Goal: Task Accomplishment & Management: Complete application form

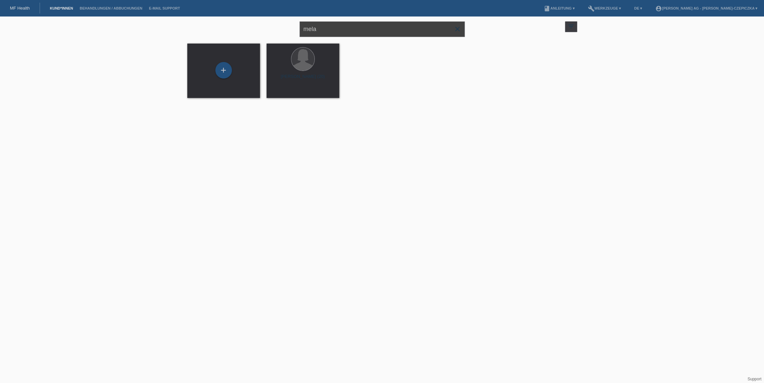
click at [343, 28] on input "mela" at bounding box center [381, 29] width 165 height 16
click at [218, 70] on div "+" at bounding box center [223, 70] width 17 height 17
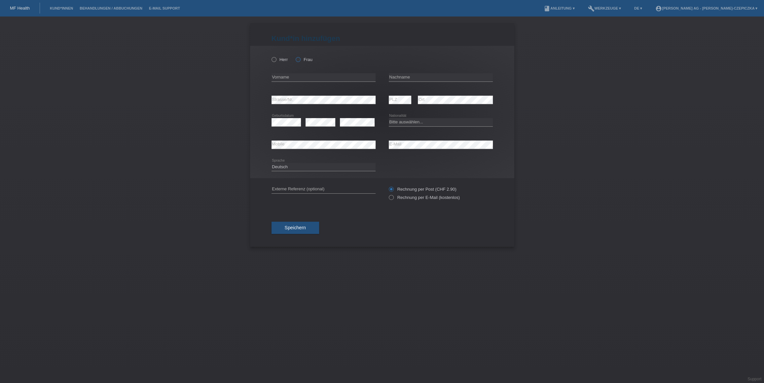
click at [294, 56] on icon at bounding box center [294, 56] width 0 height 0
click at [299, 60] on input "Frau" at bounding box center [297, 59] width 4 height 4
radio input "true"
click at [295, 75] on input "text" at bounding box center [323, 77] width 104 height 8
type input "NOa"
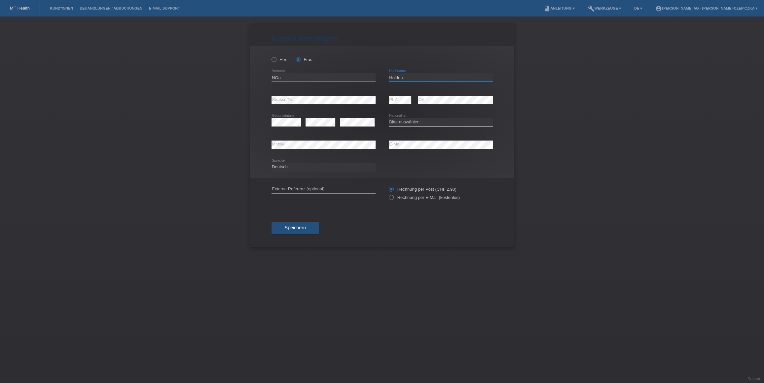
type input "Holden"
click at [411, 125] on select "Bitte auswählen... Schweiz Deutschland Liechtenstein Österreich ------------ Af…" at bounding box center [441, 122] width 104 height 8
select select "CH"
click at [389, 118] on select "Bitte auswählen... Schweiz Deutschland Liechtenstein Österreich ------------ Af…" at bounding box center [441, 122] width 104 height 8
click at [357, 169] on select "Deutsch Français Italiano English" at bounding box center [323, 167] width 104 height 8
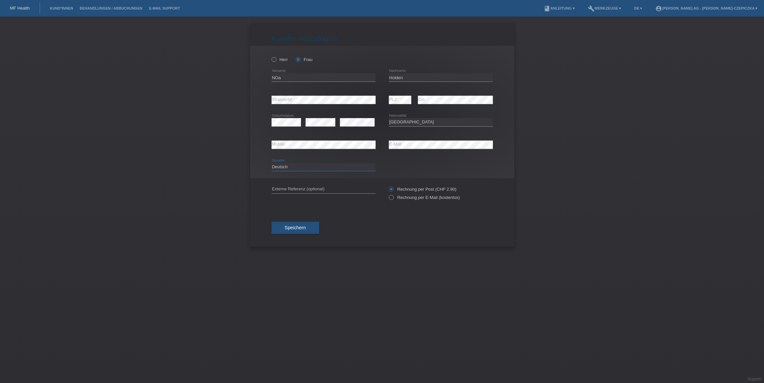
select select "en"
click at [271, 163] on select "Deutsch Français Italiano English" at bounding box center [323, 167] width 104 height 8
click at [394, 200] on label "Rechnung per E-Mail (kostenlos)" at bounding box center [424, 197] width 71 height 5
click at [393, 200] on input "Rechnung per E-Mail (kostenlos)" at bounding box center [391, 199] width 4 height 8
radio input "true"
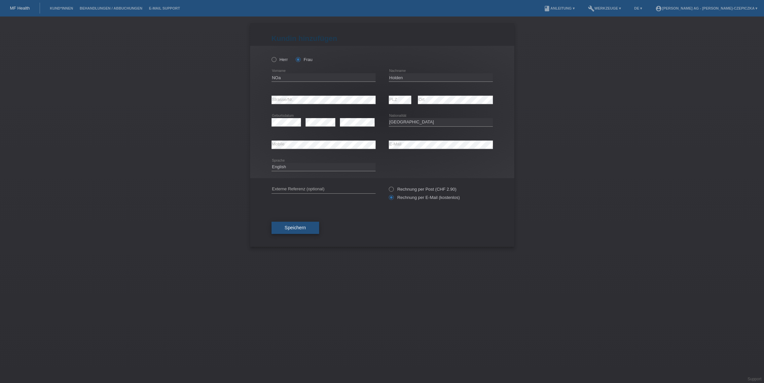
click at [300, 231] on button "Speichern" at bounding box center [295, 228] width 48 height 13
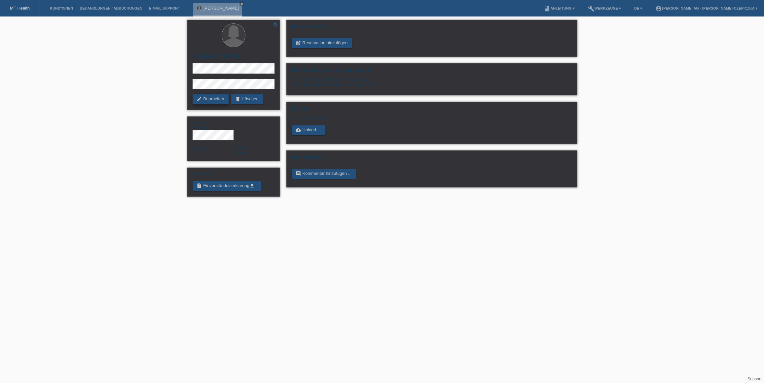
click at [219, 100] on link "edit Bearbeiten" at bounding box center [210, 99] width 36 height 10
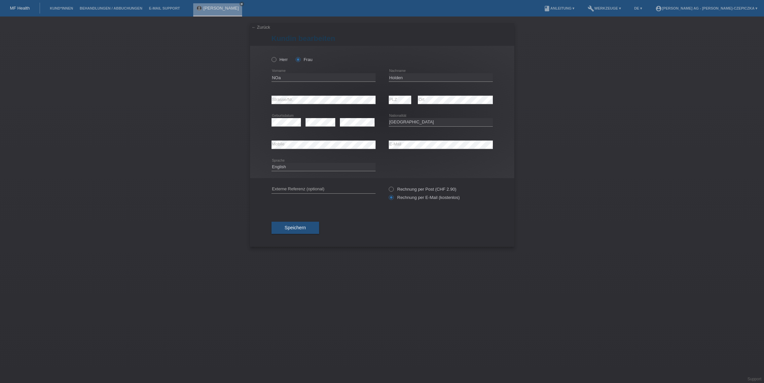
select select "CH"
click at [278, 76] on input "NOa" at bounding box center [323, 77] width 104 height 8
type input "Noa"
click at [291, 230] on span "Speichern" at bounding box center [295, 227] width 21 height 5
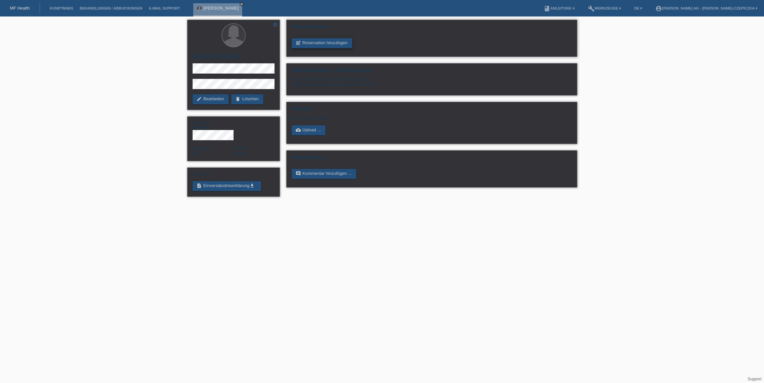
click at [324, 43] on link "post_add Reservation hinzufügen" at bounding box center [322, 43] width 61 height 10
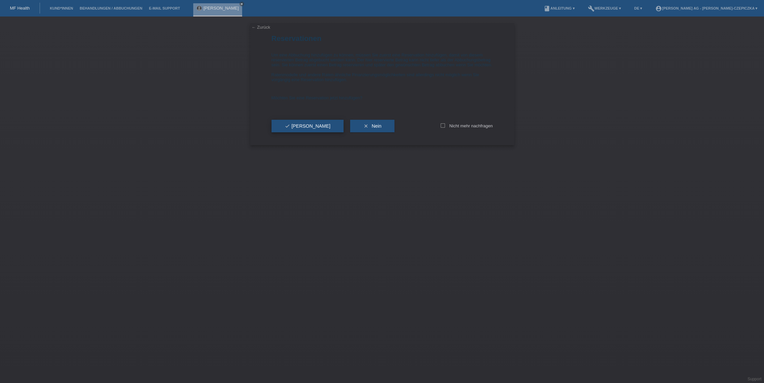
click at [300, 132] on button "check Ja" at bounding box center [307, 126] width 72 height 13
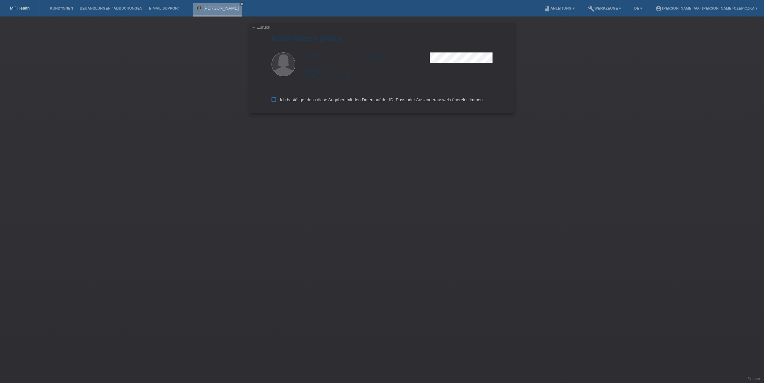
click at [274, 100] on icon at bounding box center [273, 99] width 4 height 4
click at [274, 100] on input "Ich bestätige, dass diese Angaben mit den Daten auf der ID, Pass oder Ausländer…" at bounding box center [273, 99] width 4 height 4
checkbox input "true"
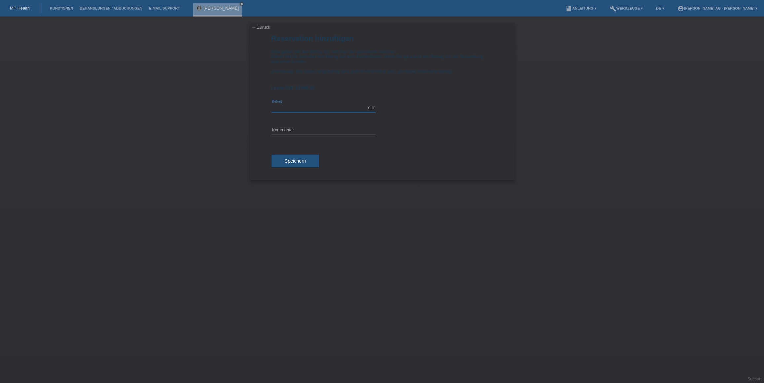
click at [349, 107] on input "text" at bounding box center [323, 108] width 104 height 8
type input "12000.00"
click at [299, 164] on span "Speichern" at bounding box center [295, 160] width 21 height 5
click at [302, 125] on div "error Kommentar Bitte geben Sie ein Kommentar ein" at bounding box center [323, 133] width 104 height 26
click at [302, 127] on div "error Kommentar Bitte geben Sie ein Kommentar ein" at bounding box center [323, 133] width 104 height 26
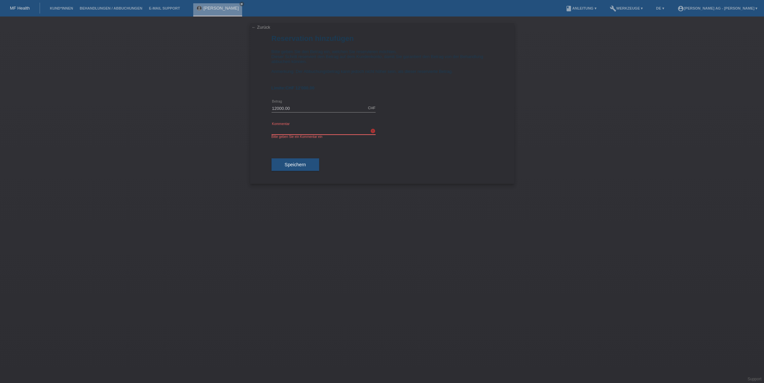
click at [302, 129] on input "text" at bounding box center [323, 130] width 104 height 8
type input "Brust OP"
click at [294, 167] on span "Speichern" at bounding box center [295, 164] width 21 height 5
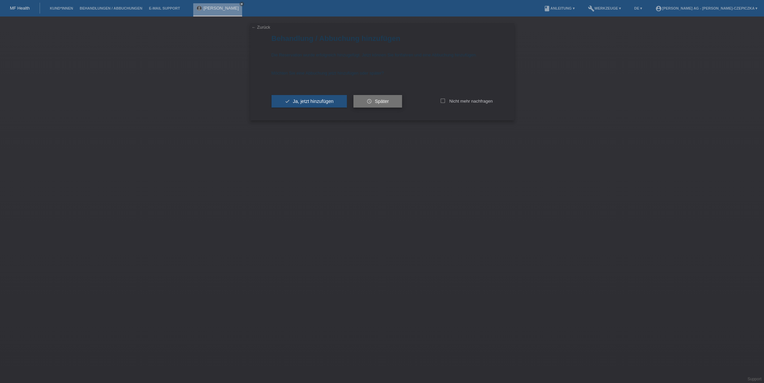
click at [384, 101] on span "Später" at bounding box center [382, 101] width 14 height 5
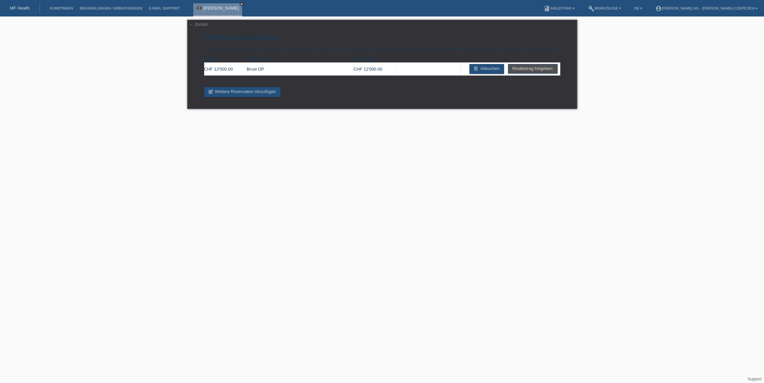
click at [240, 3] on icon "close" at bounding box center [241, 3] width 3 height 3
click at [195, 24] on link "← Zurück" at bounding box center [198, 24] width 18 height 5
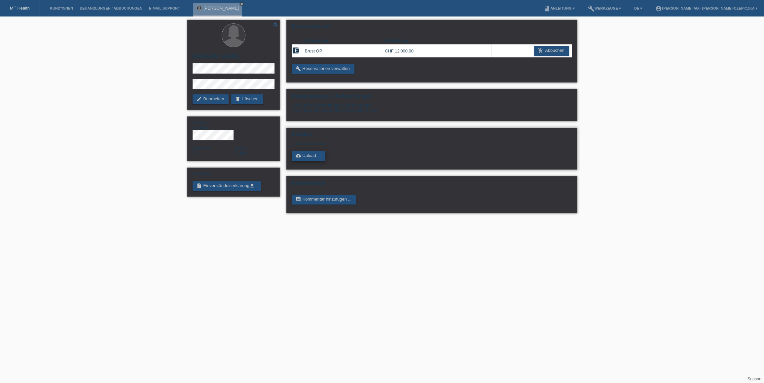
click at [308, 154] on link "cloud_upload Upload ..." at bounding box center [309, 156] width 34 height 10
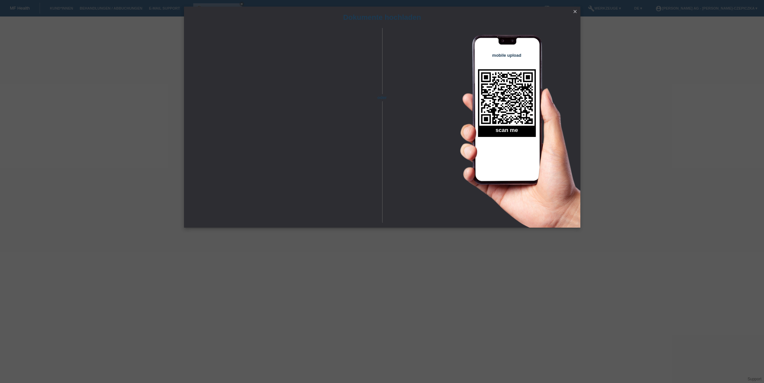
click at [575, 11] on icon "close" at bounding box center [574, 11] width 5 height 5
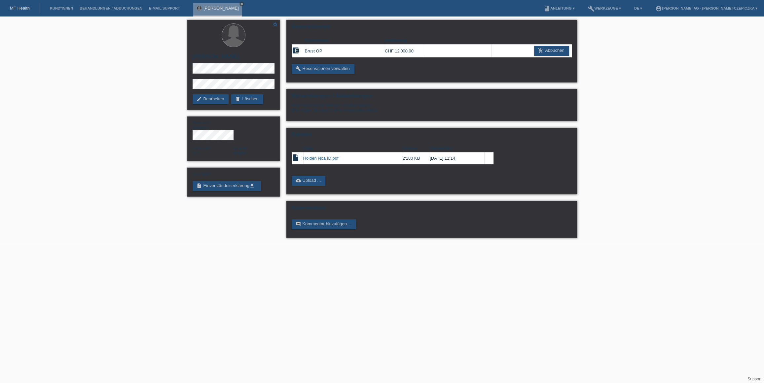
click at [240, 5] on icon "close" at bounding box center [241, 3] width 3 height 3
click at [230, 5] on nav "MF Health Kund*innen Behandlungen / Abbuchungen E-Mail Support menu account_cir…" at bounding box center [382, 8] width 764 height 17
click at [253, 183] on icon "get_app" at bounding box center [251, 185] width 5 height 5
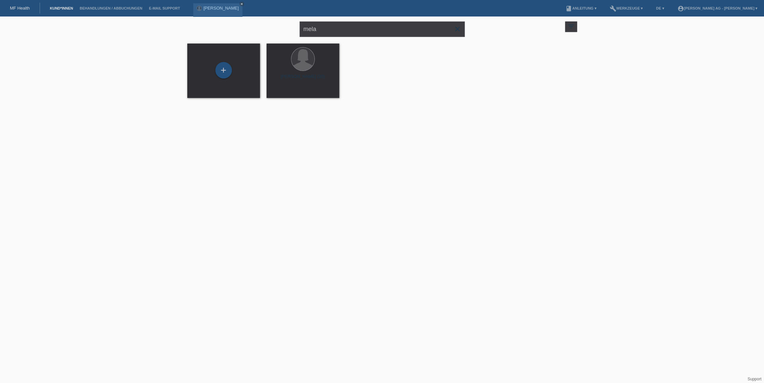
click at [315, 40] on div "mela close filter_list view_module Alle Kund*innen anzeigen star Markierte Kund…" at bounding box center [382, 62] width 764 height 90
click at [315, 33] on input "mela" at bounding box center [381, 29] width 165 height 16
type input "mariam"
click at [277, 94] on span "Anzeigen" at bounding box center [285, 92] width 18 height 5
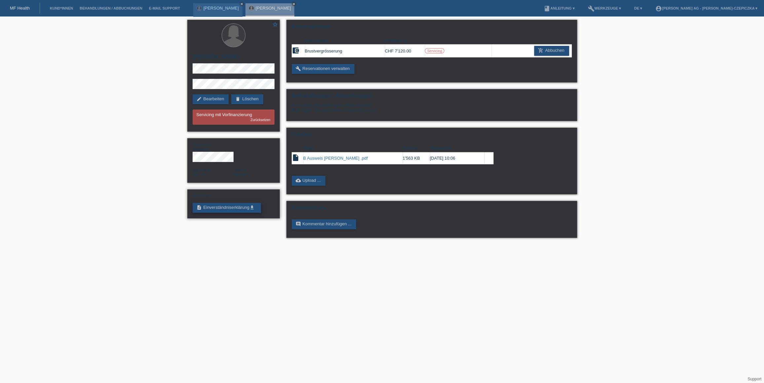
click at [255, 205] on icon "get_app" at bounding box center [251, 207] width 5 height 5
